Goal: Information Seeking & Learning: Learn about a topic

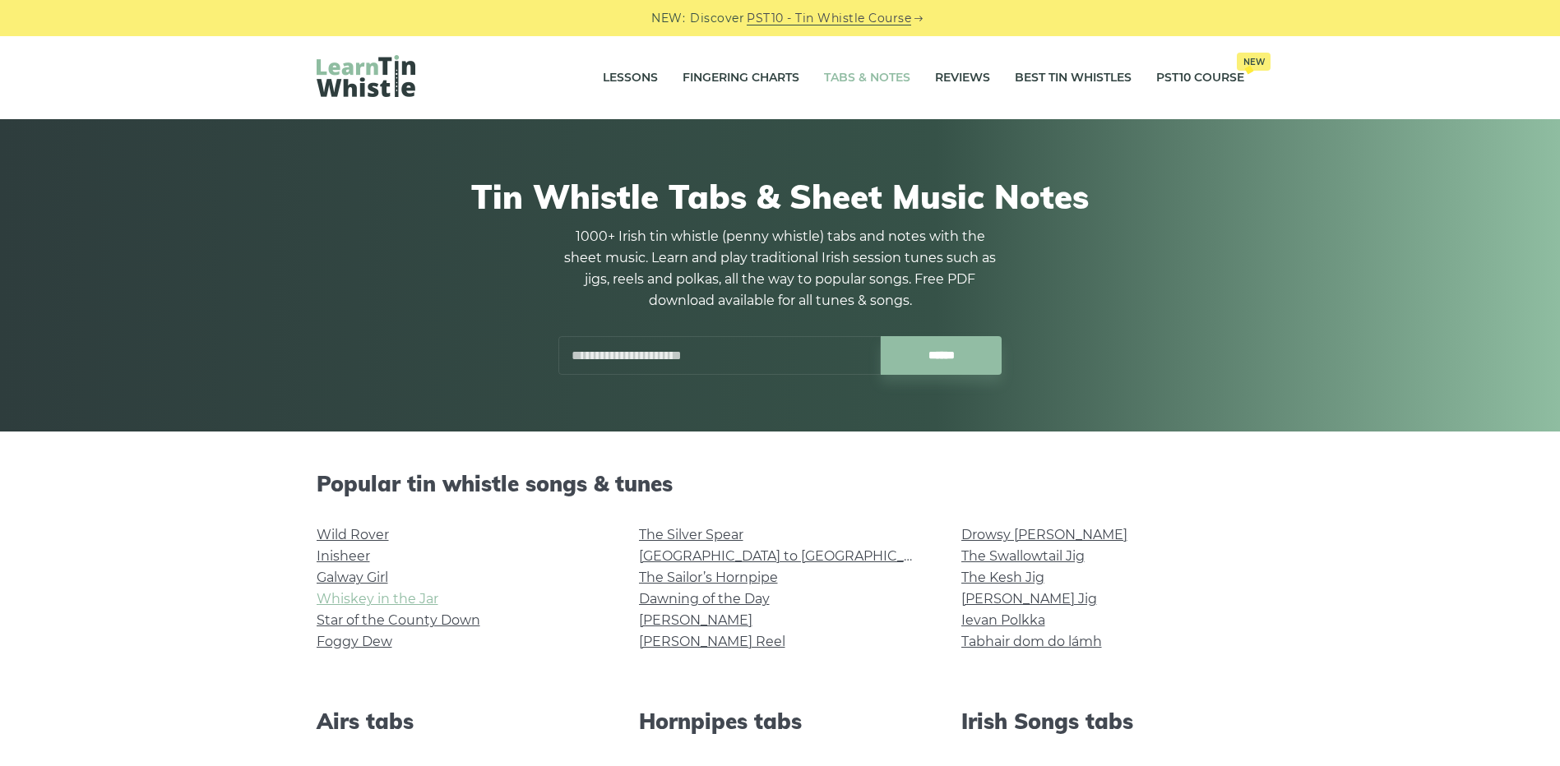
click at [407, 598] on link "Whiskey in the Jar" at bounding box center [378, 599] width 122 height 16
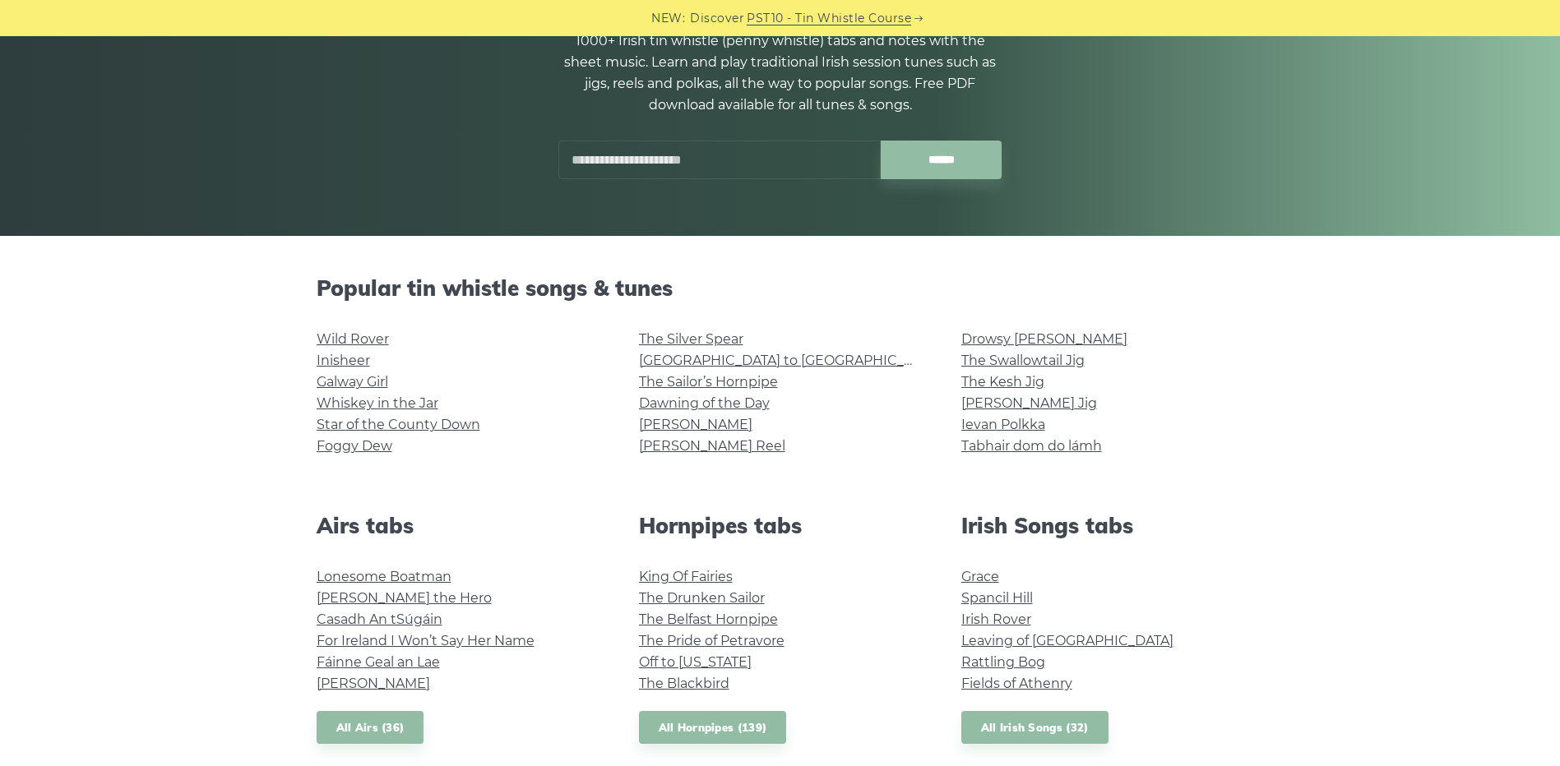
scroll to position [247, 0]
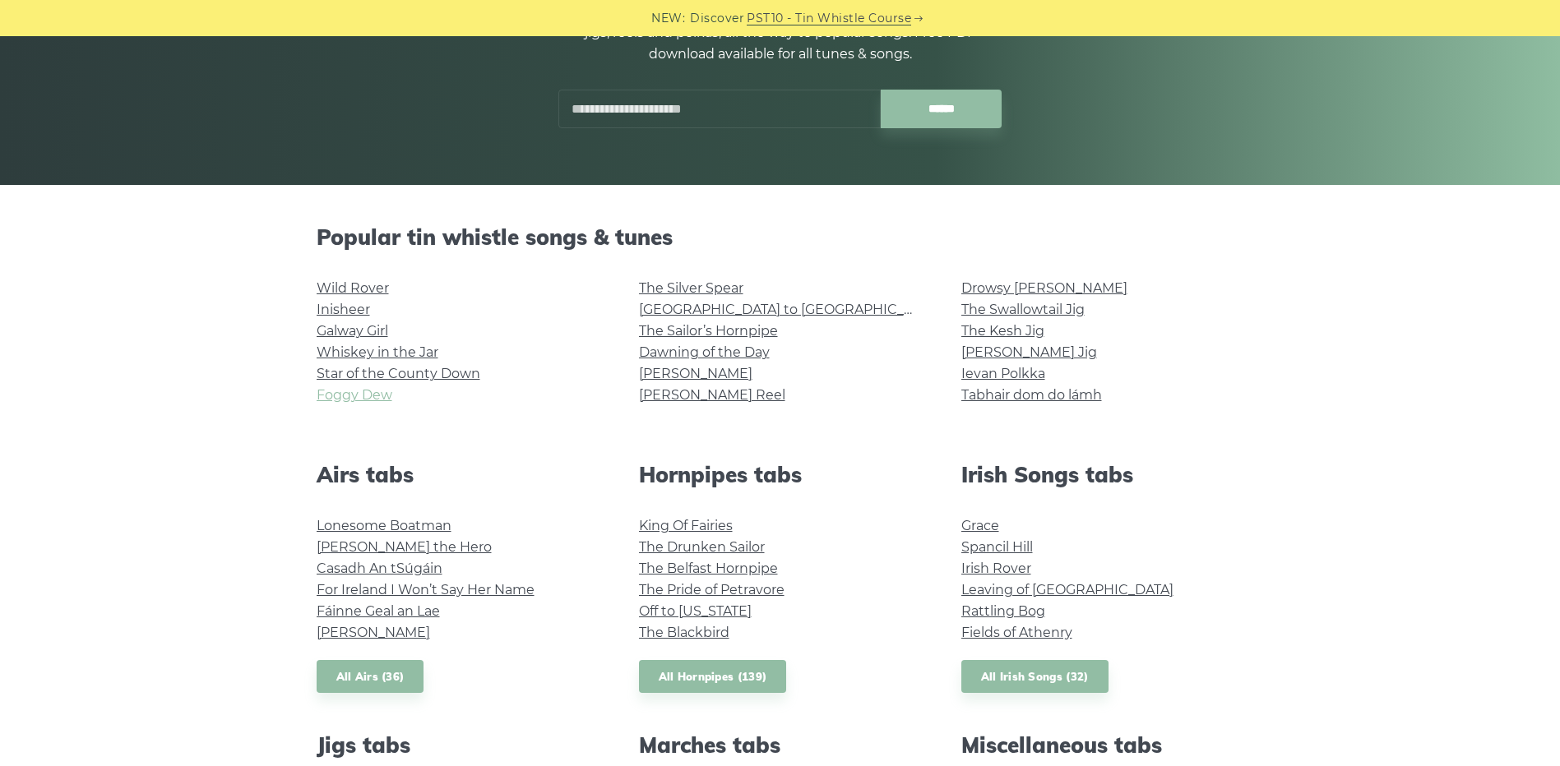
click at [374, 391] on link "Foggy Dew" at bounding box center [355, 395] width 76 height 16
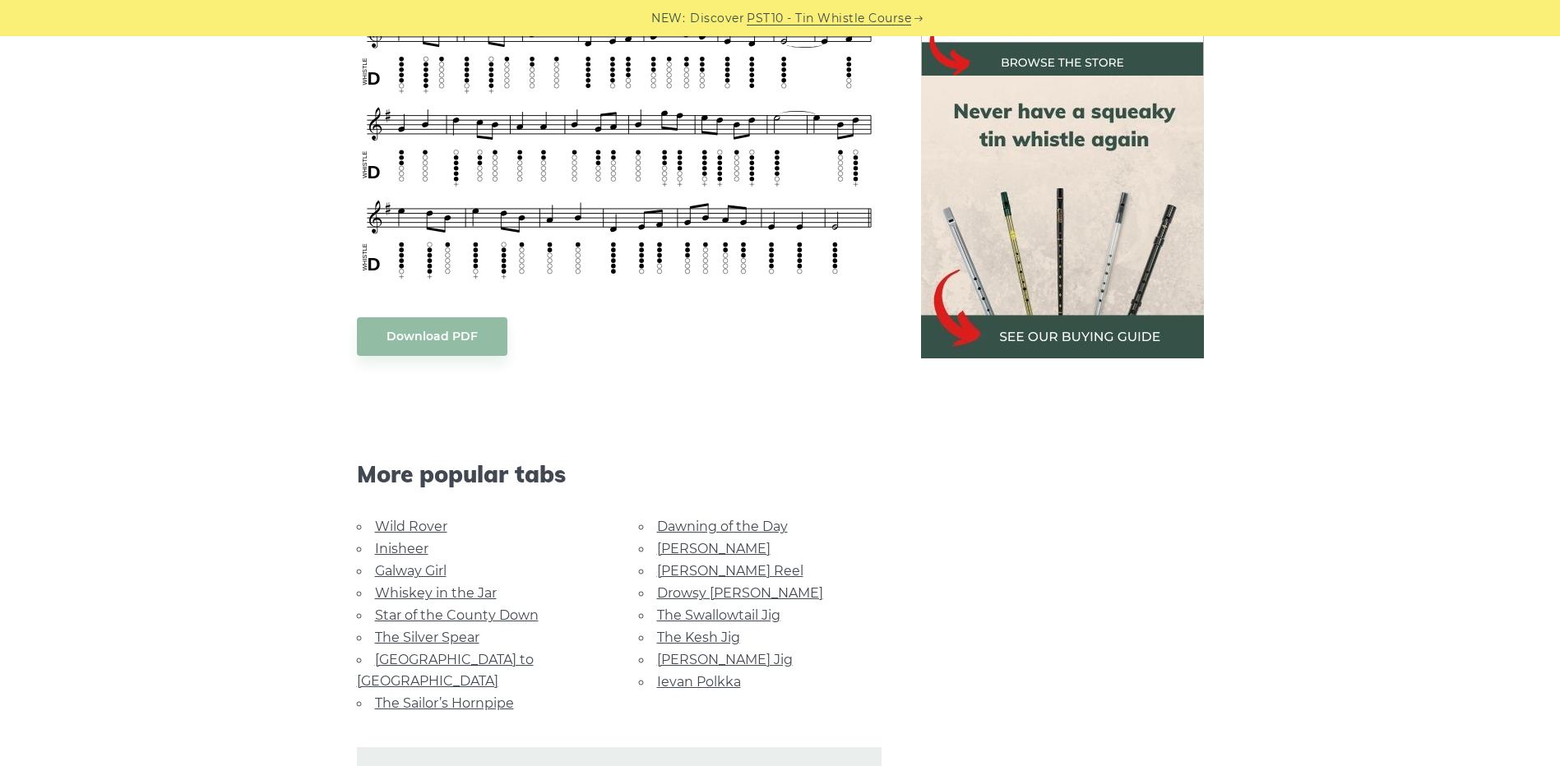
scroll to position [822, 0]
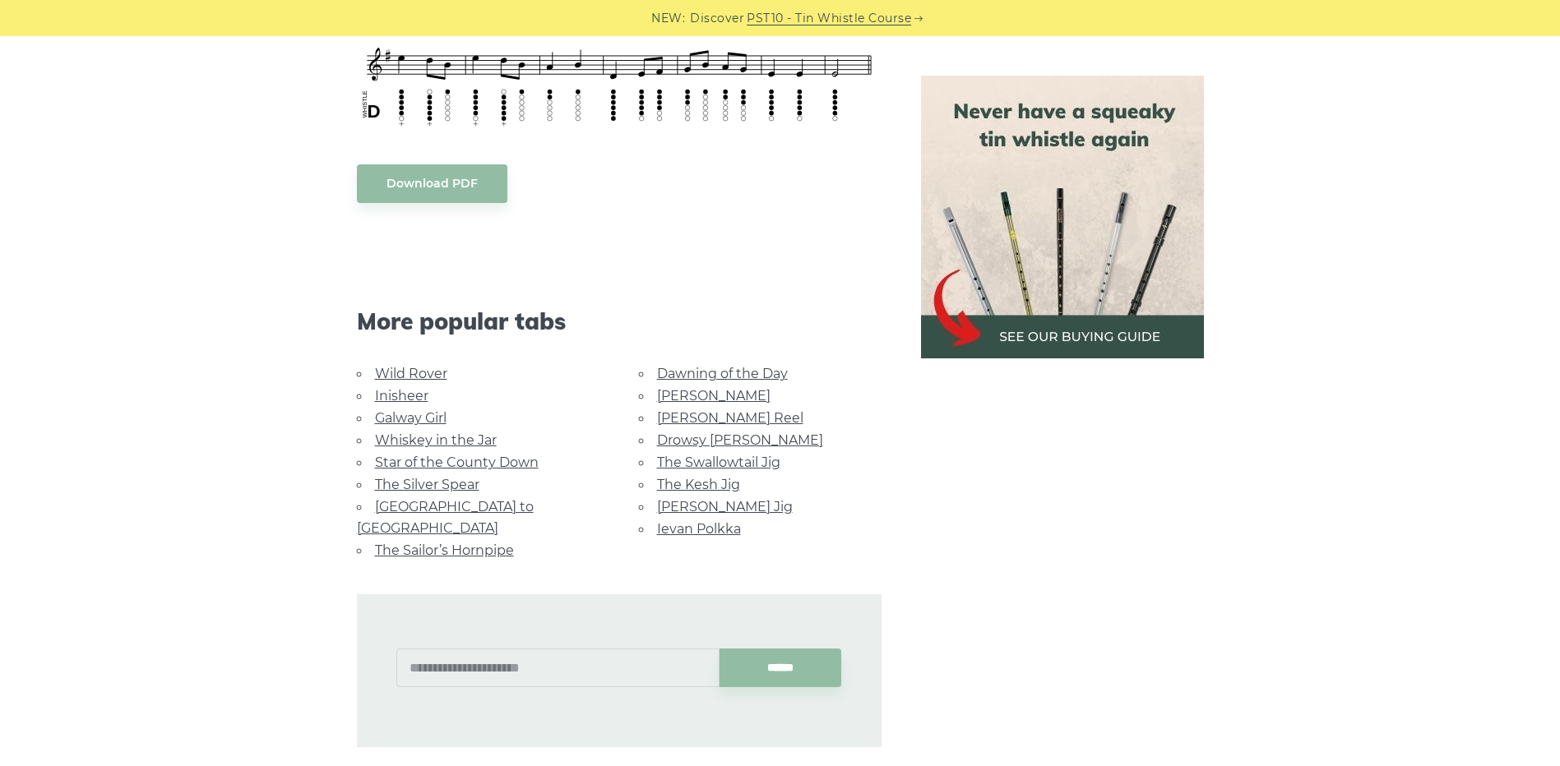
click at [460, 503] on link "[GEOGRAPHIC_DATA] to [GEOGRAPHIC_DATA]" at bounding box center [445, 517] width 177 height 37
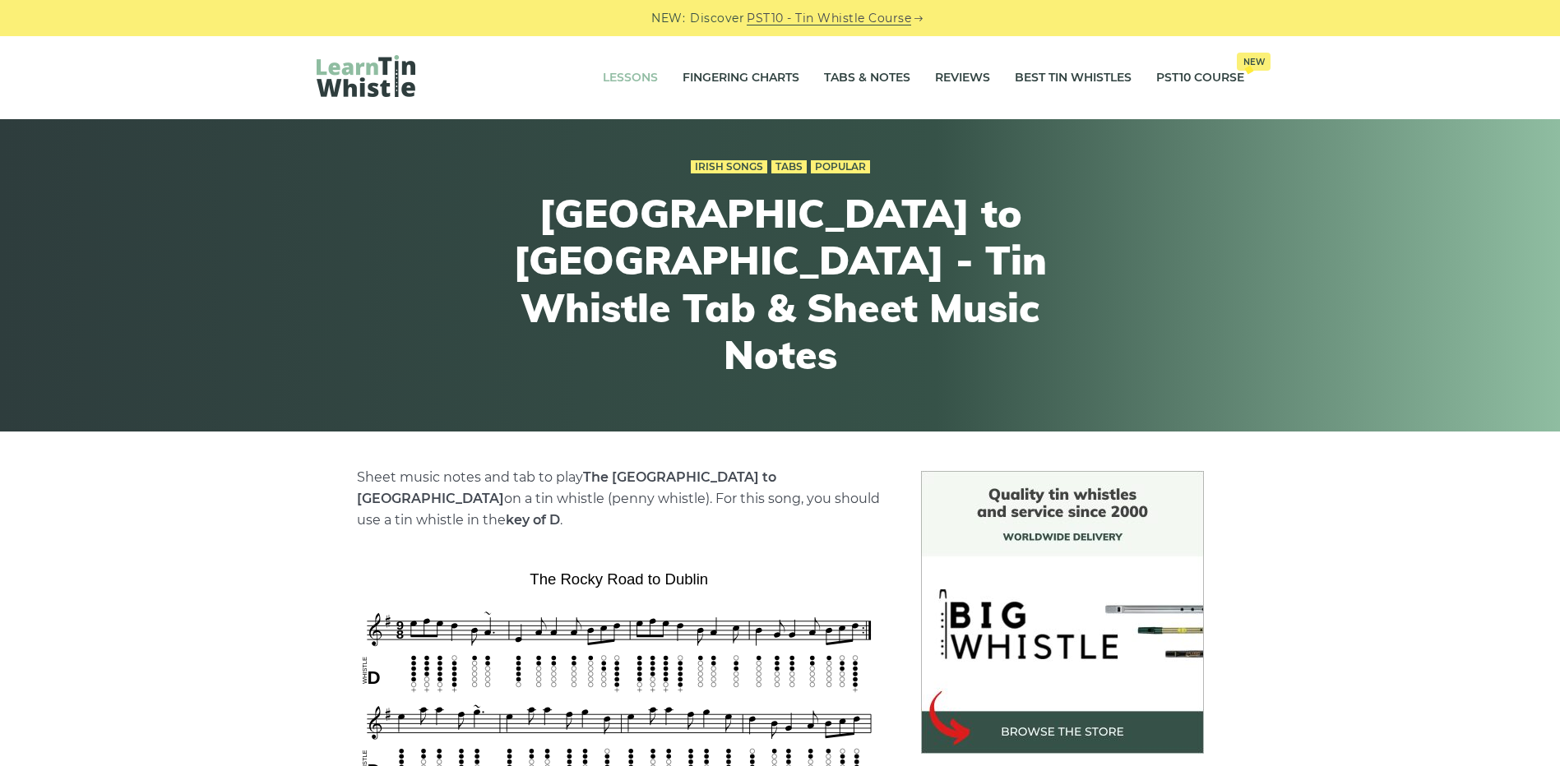
click at [636, 82] on link "Lessons" at bounding box center [630, 78] width 55 height 41
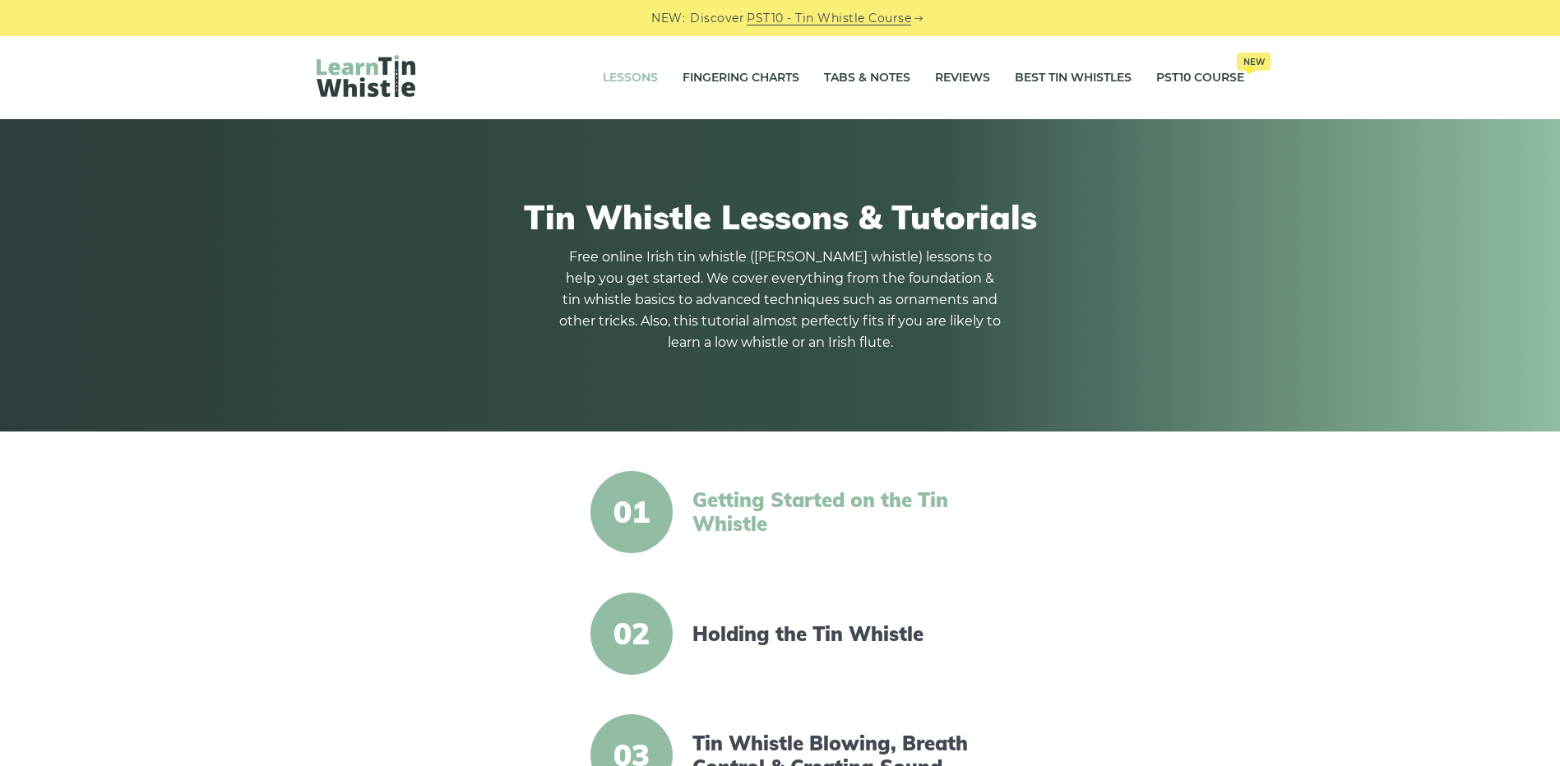
click at [846, 500] on link "Getting Started on the Tin Whistle" at bounding box center [833, 512] width 283 height 48
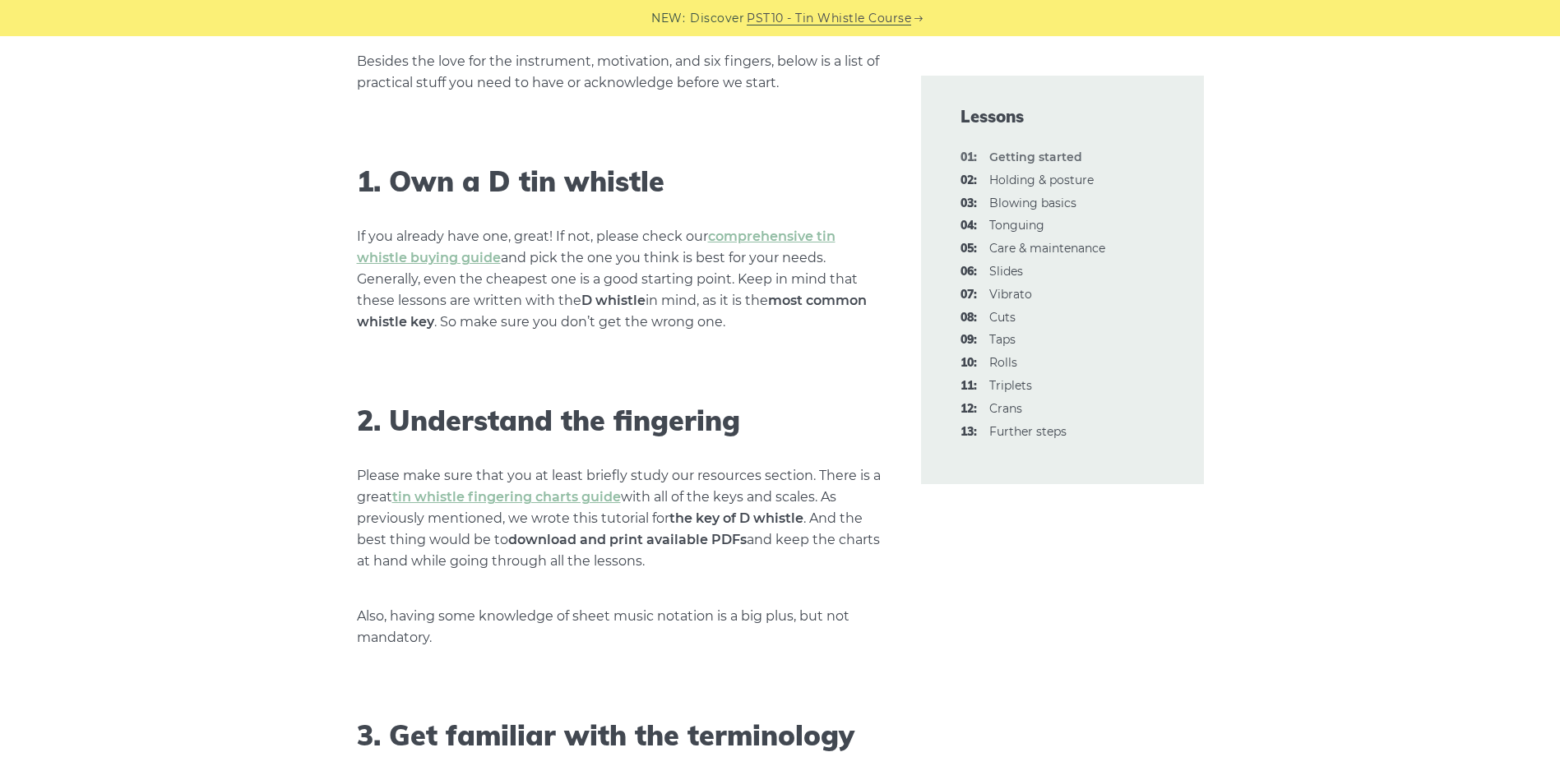
scroll to position [987, 0]
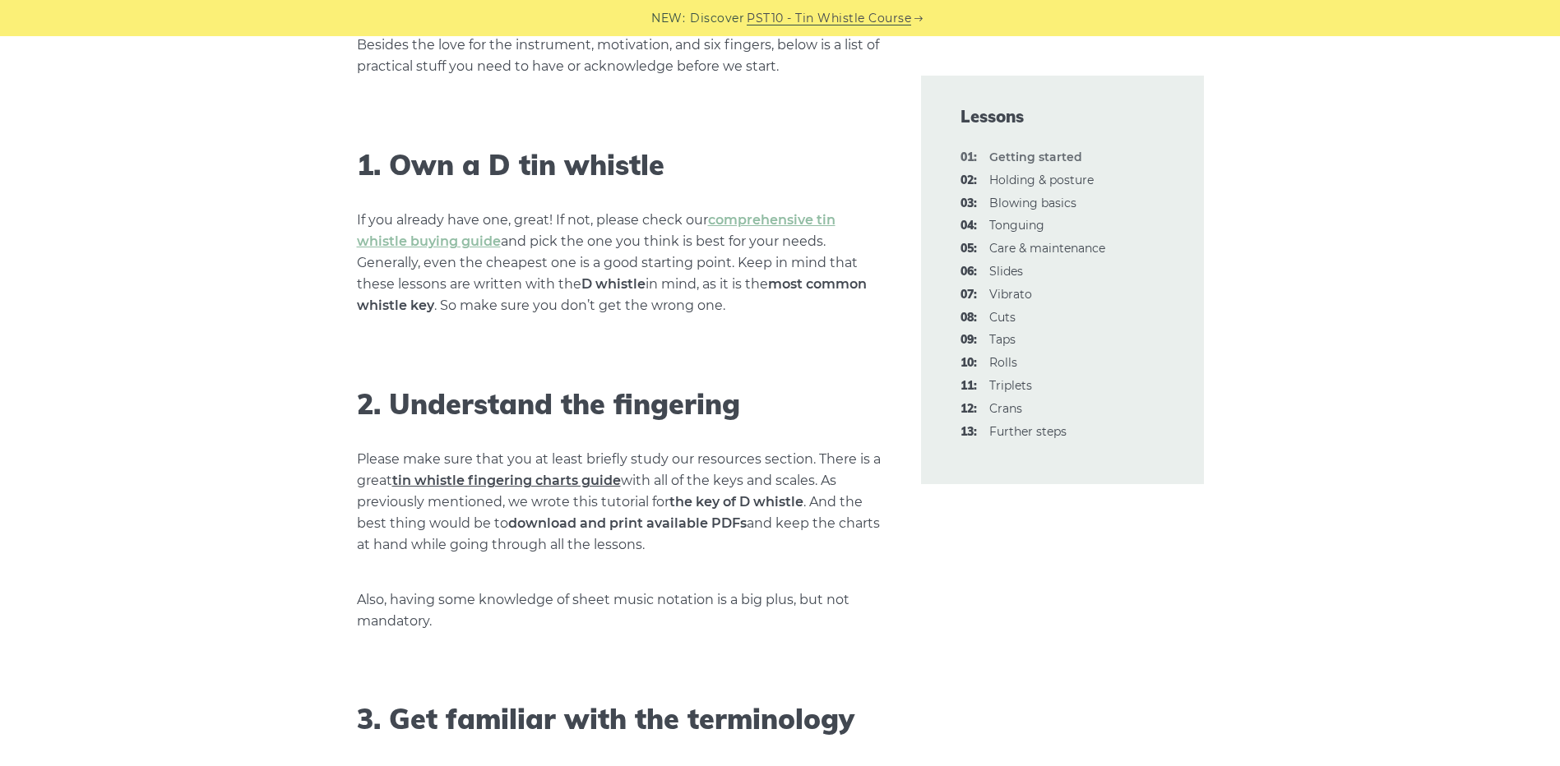
click at [599, 481] on link "tin whistle fingering charts guide" at bounding box center [506, 481] width 229 height 16
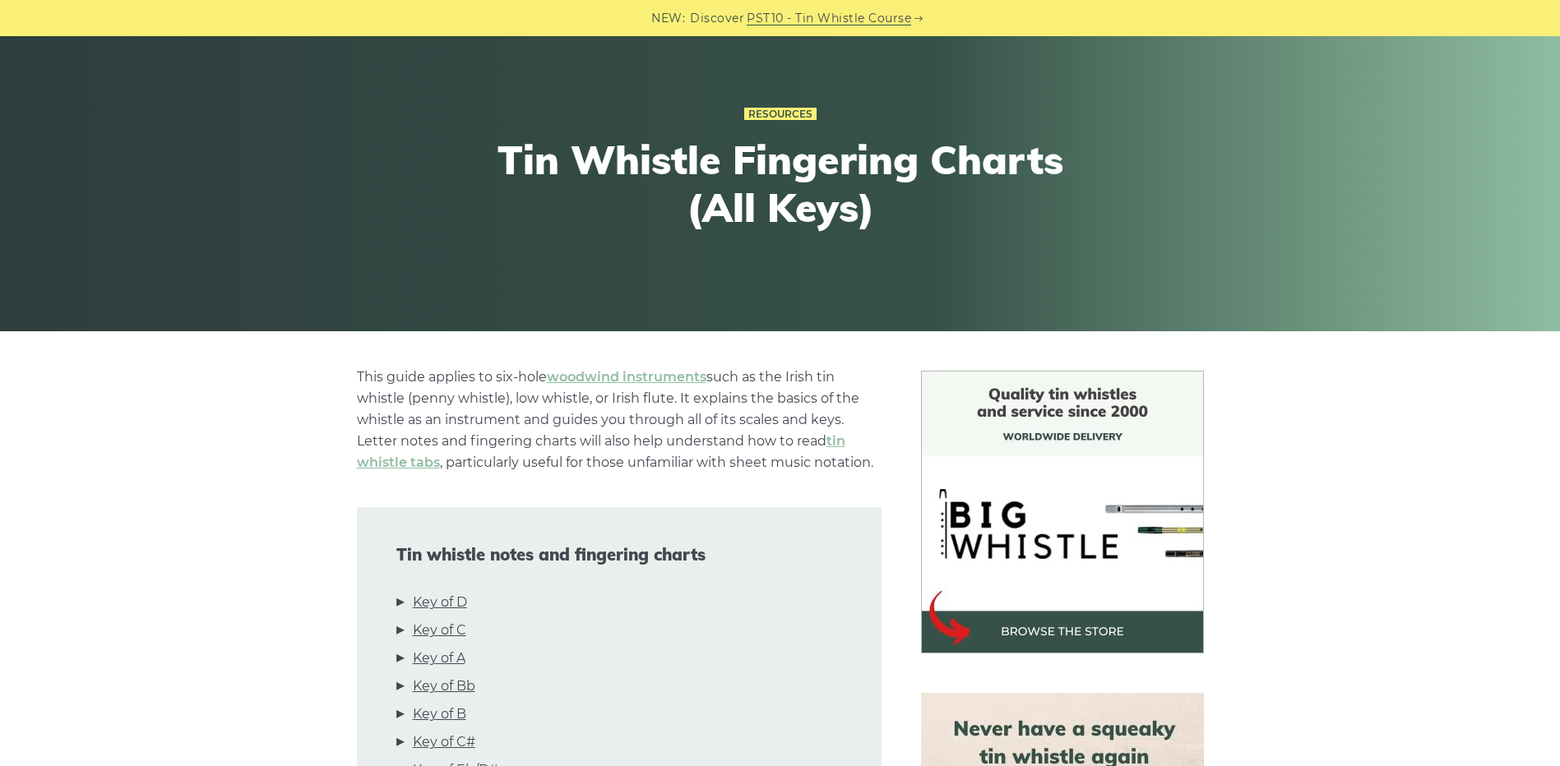
scroll to position [329, 0]
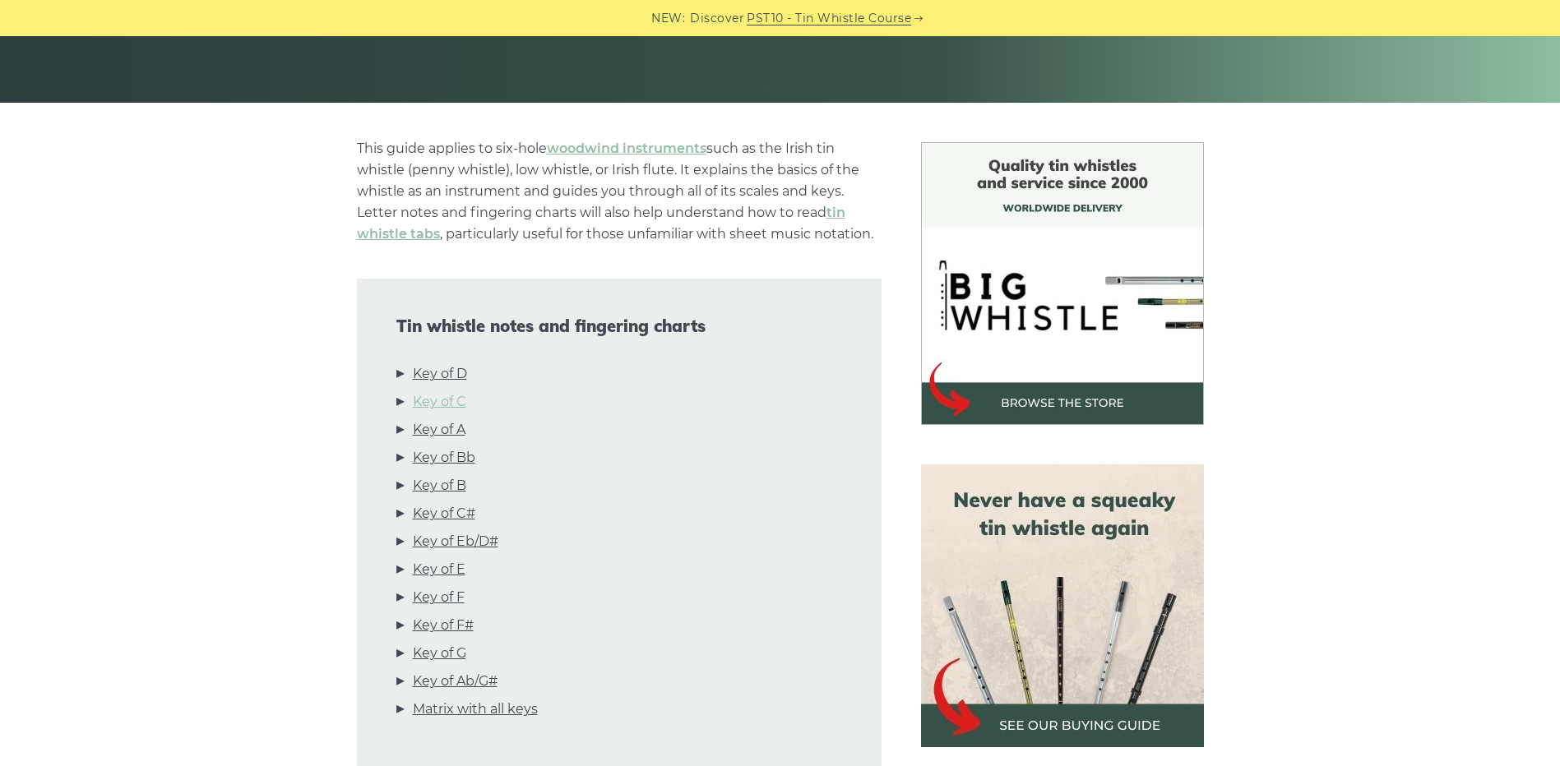
click at [462, 409] on link "Key of C" at bounding box center [439, 401] width 53 height 21
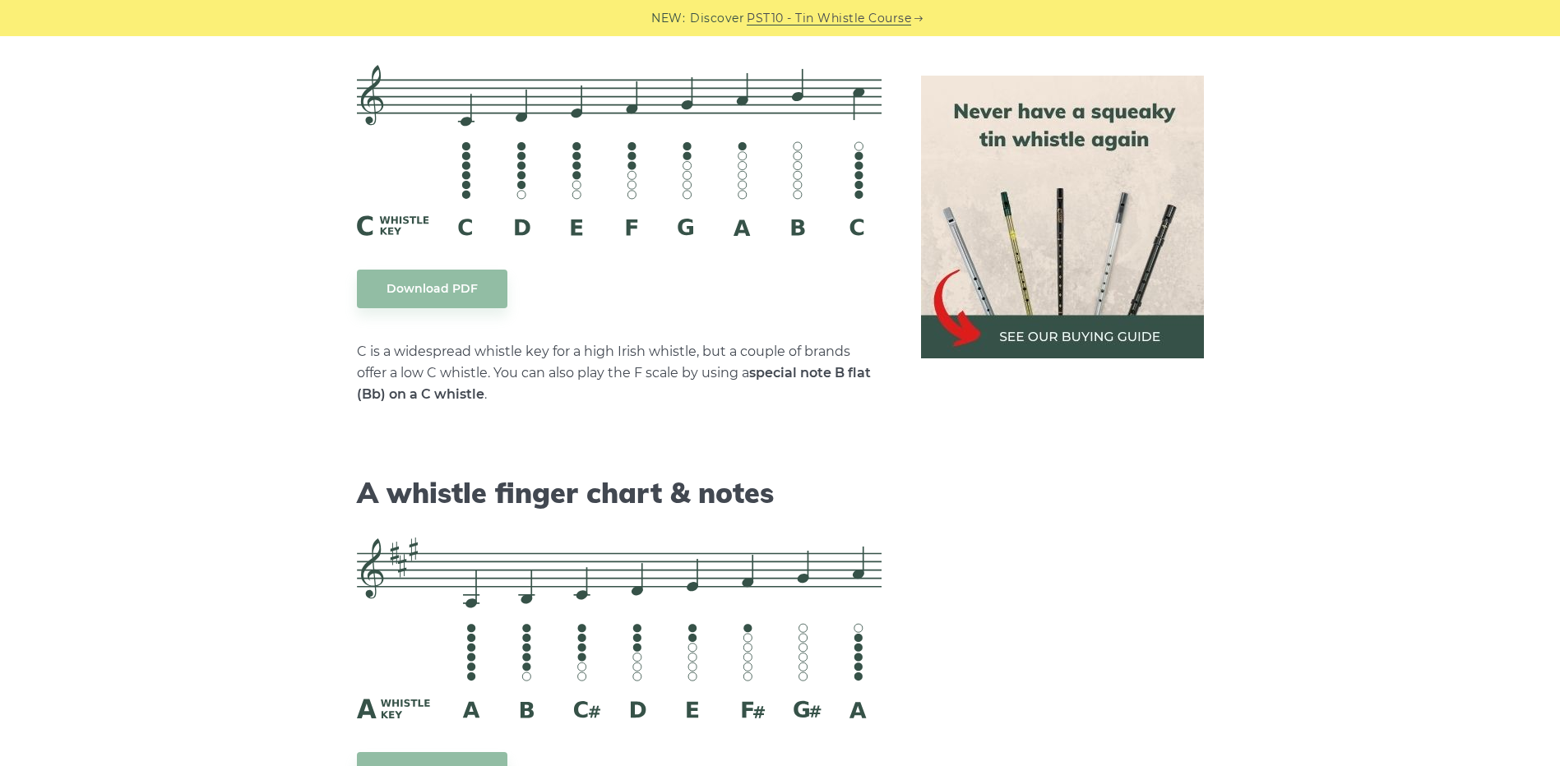
scroll to position [4529, 0]
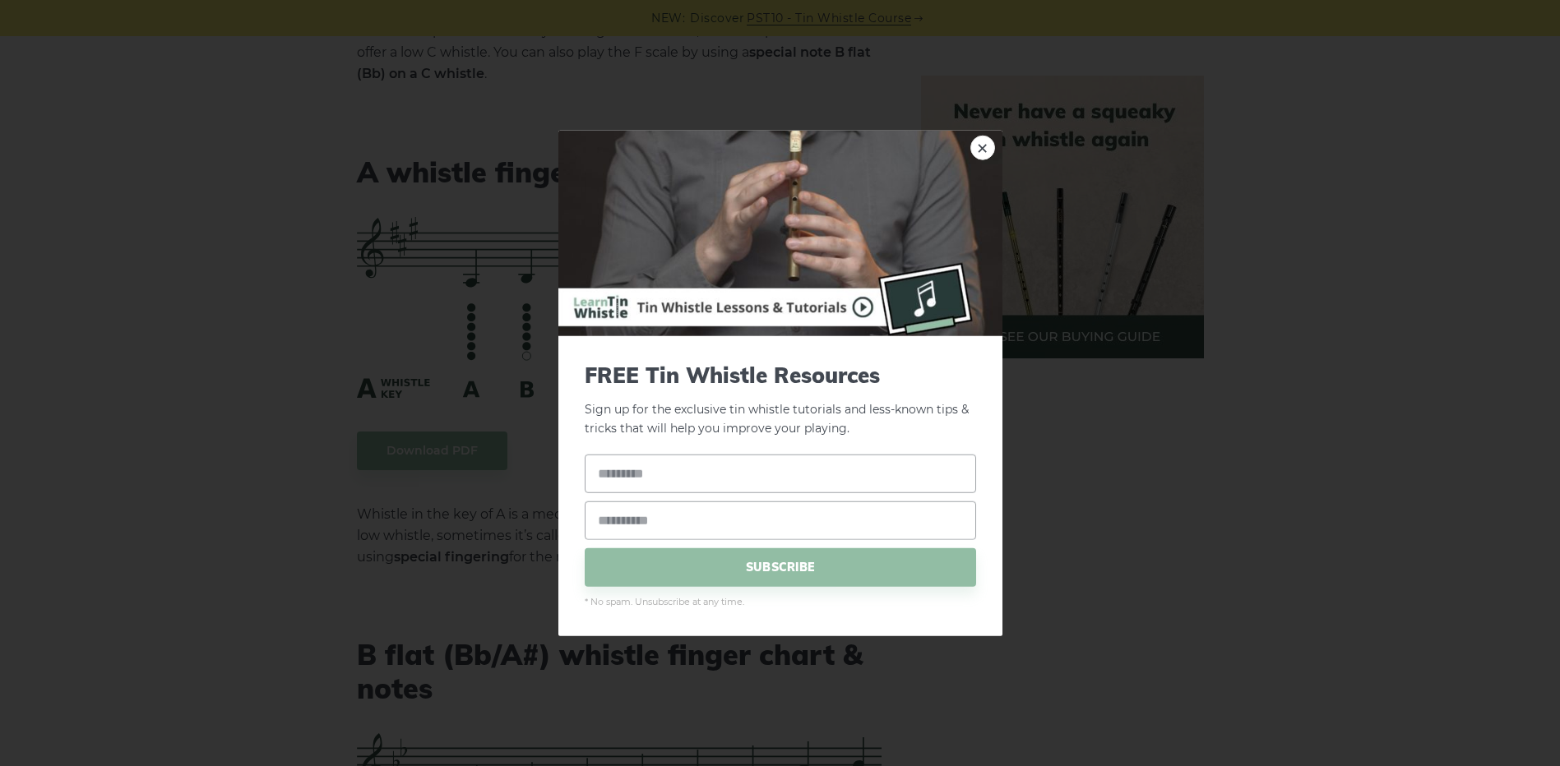
click at [978, 151] on link "×" at bounding box center [982, 148] width 25 height 25
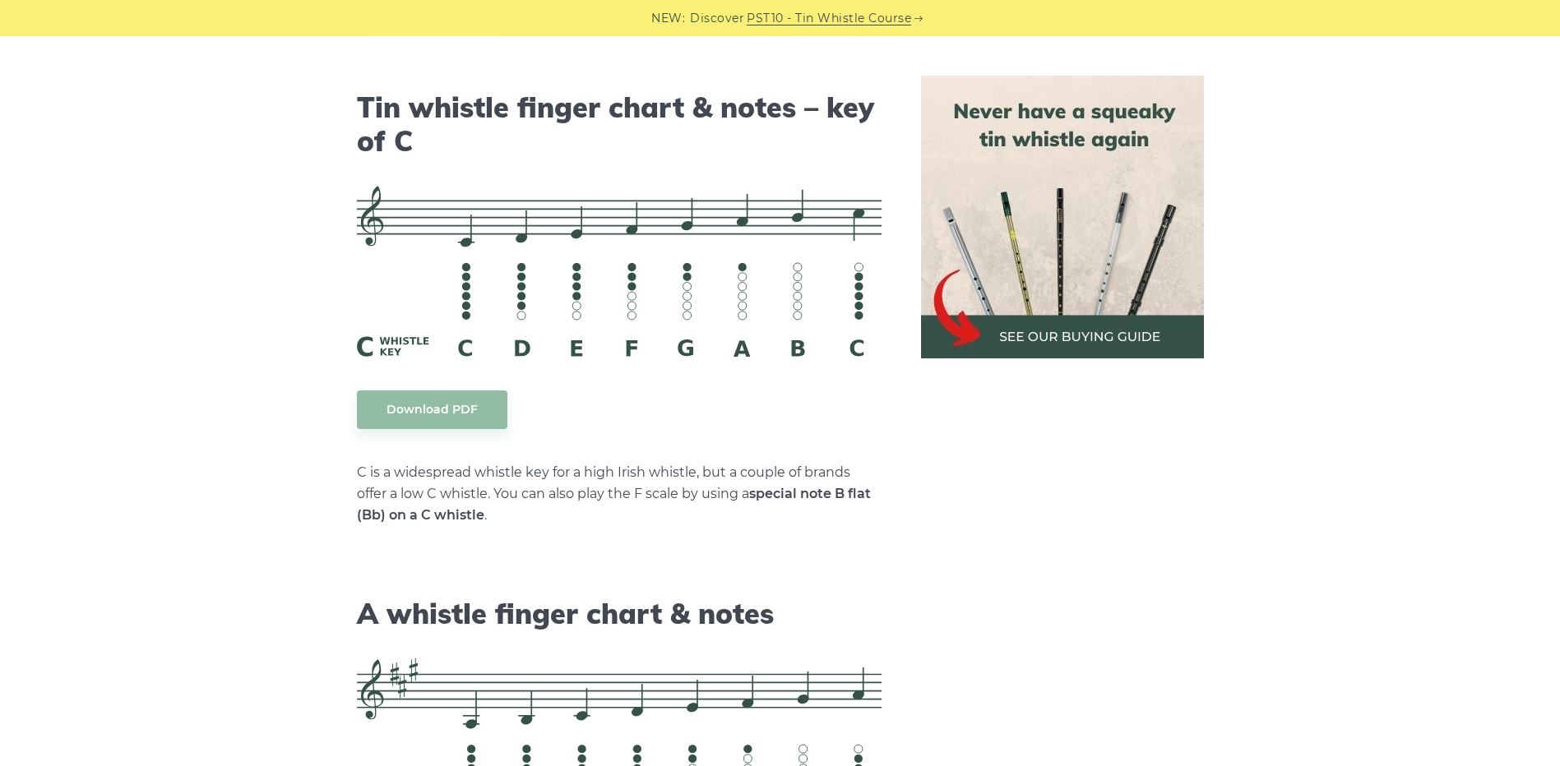
scroll to position [4036, 0]
